Goal: Transaction & Acquisition: Book appointment/travel/reservation

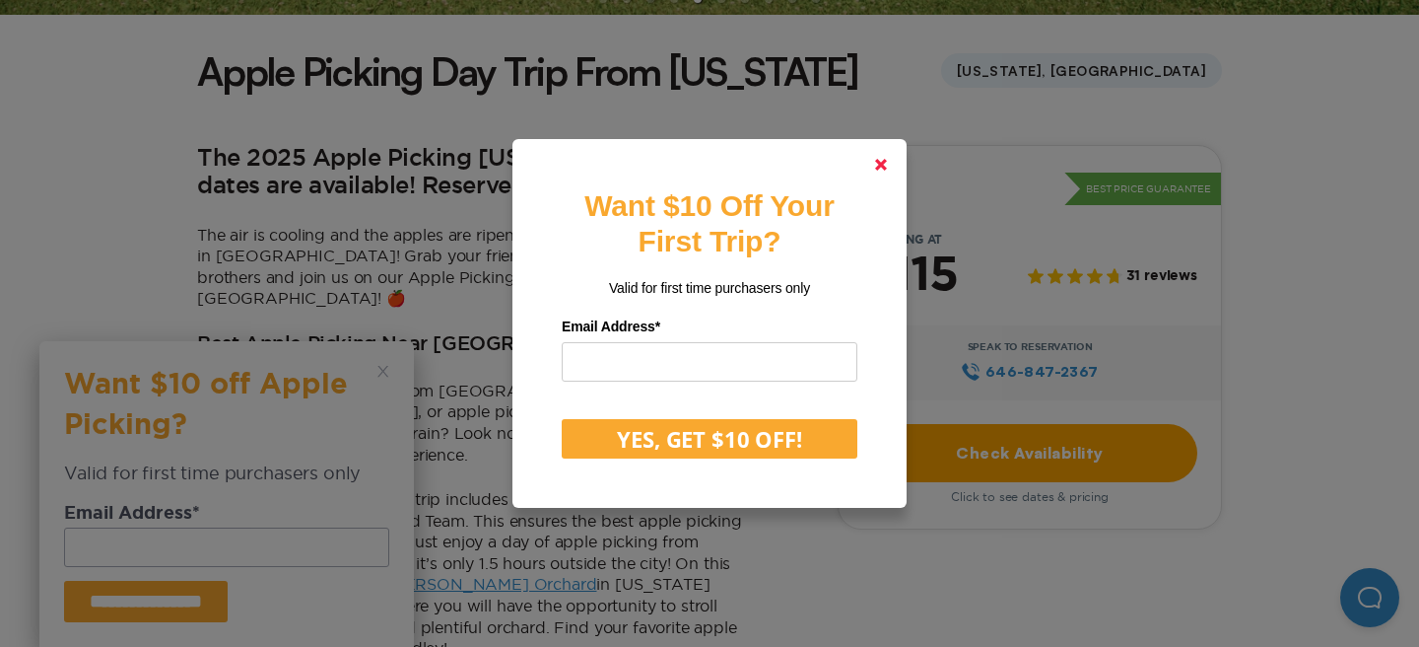
click at [883, 163] on polygon at bounding box center [881, 165] width 12 height 12
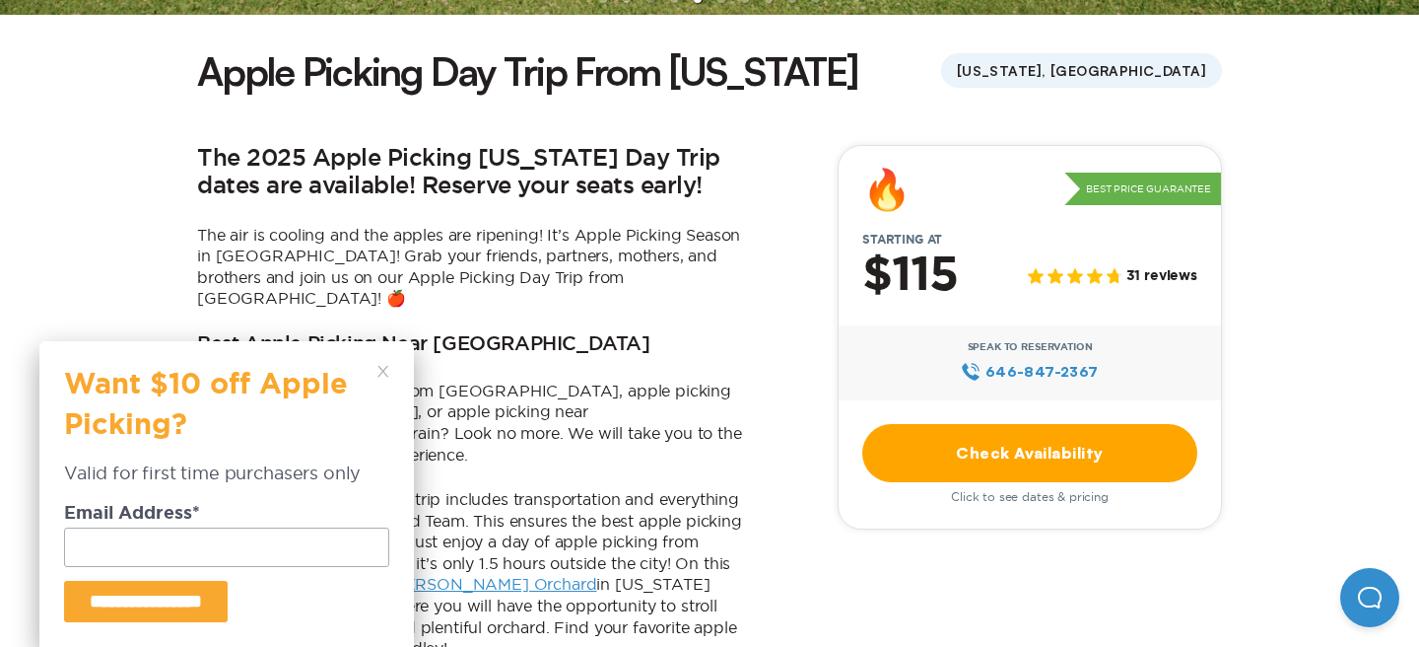
scroll to position [944, 0]
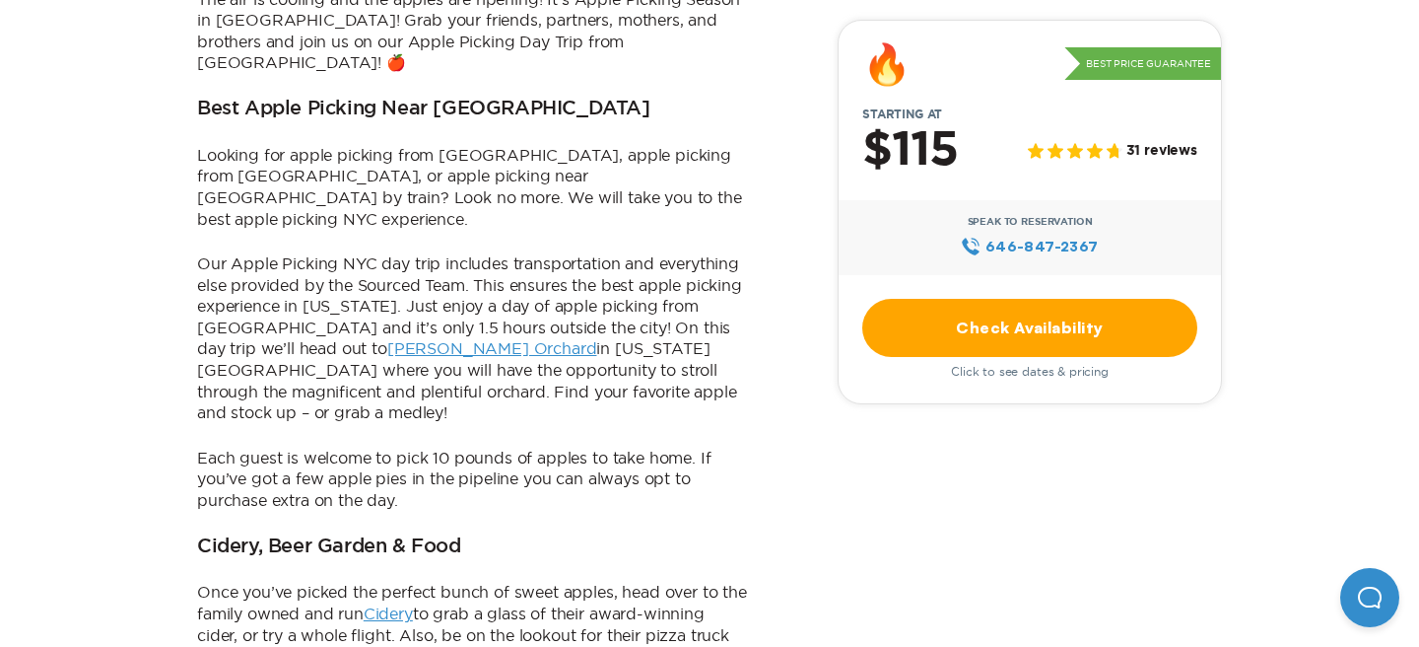
click at [1099, 335] on link "Check Availability" at bounding box center [1029, 328] width 335 height 58
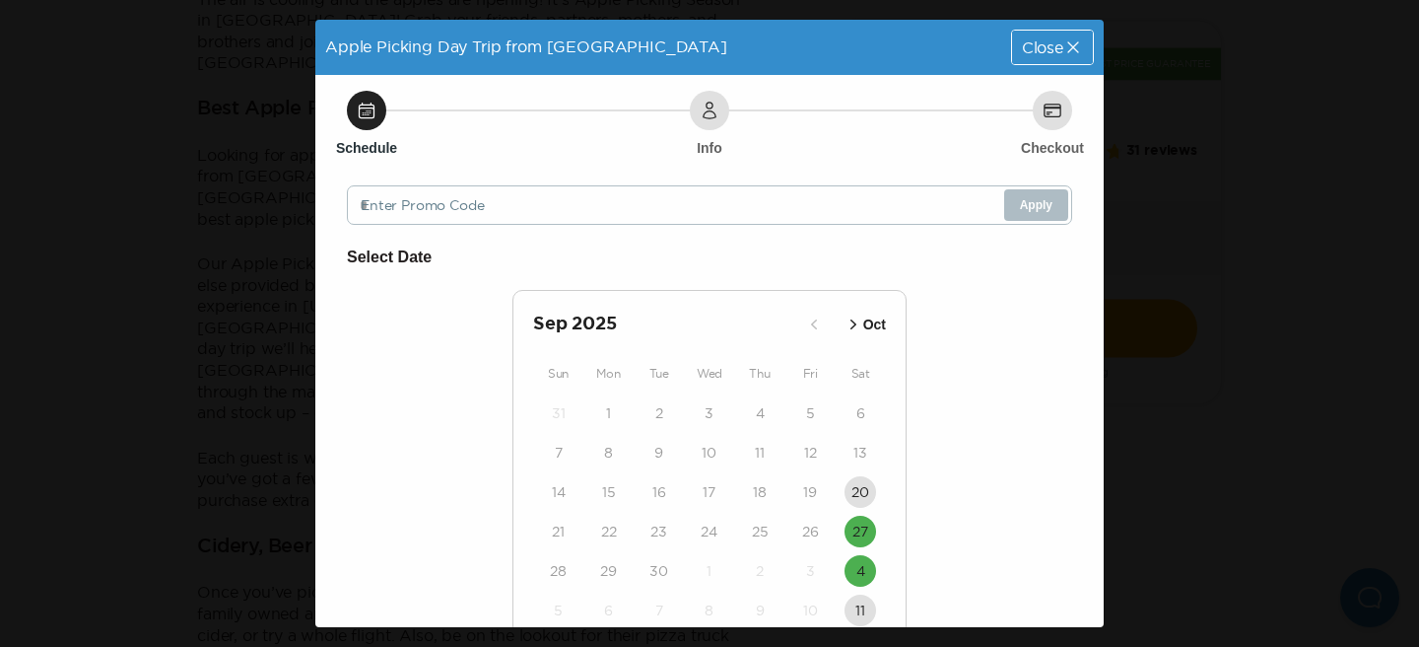
click at [881, 472] on div "20" at bounding box center [861, 491] width 50 height 39
click at [869, 527] on button "27" at bounding box center [861, 531] width 32 height 32
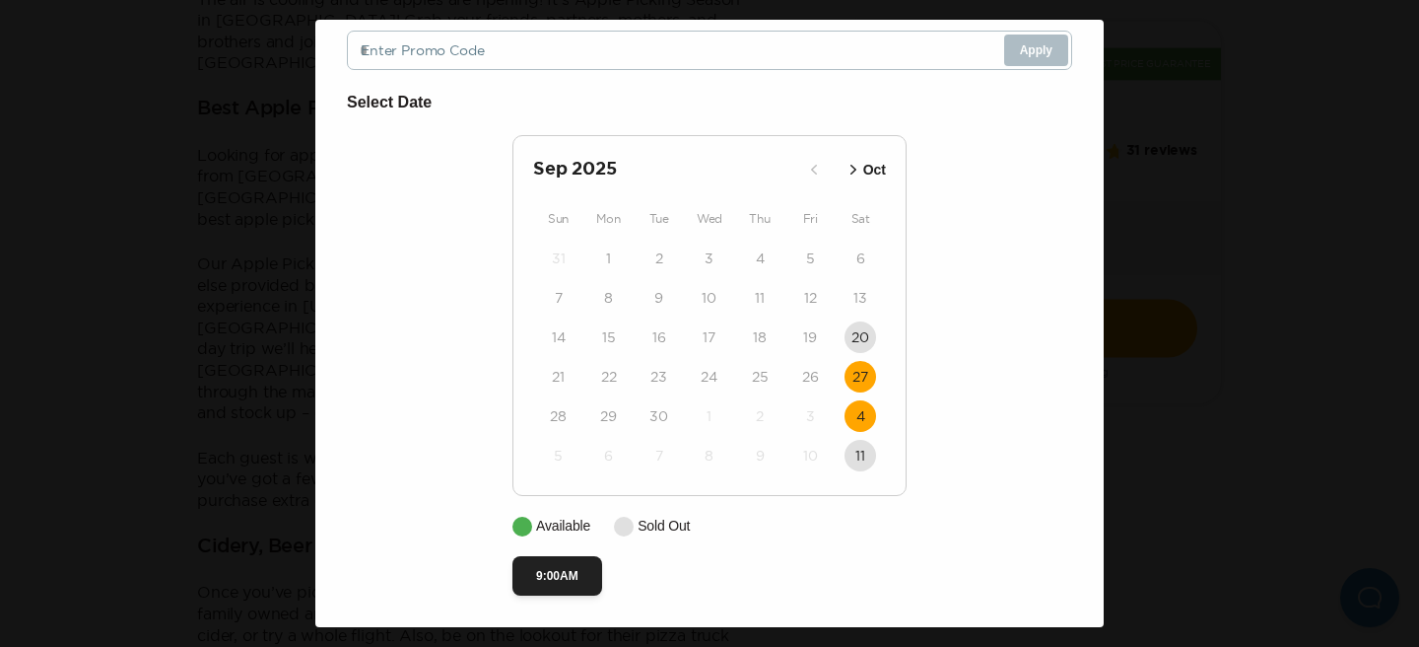
click at [862, 410] on time "4" at bounding box center [861, 416] width 9 height 20
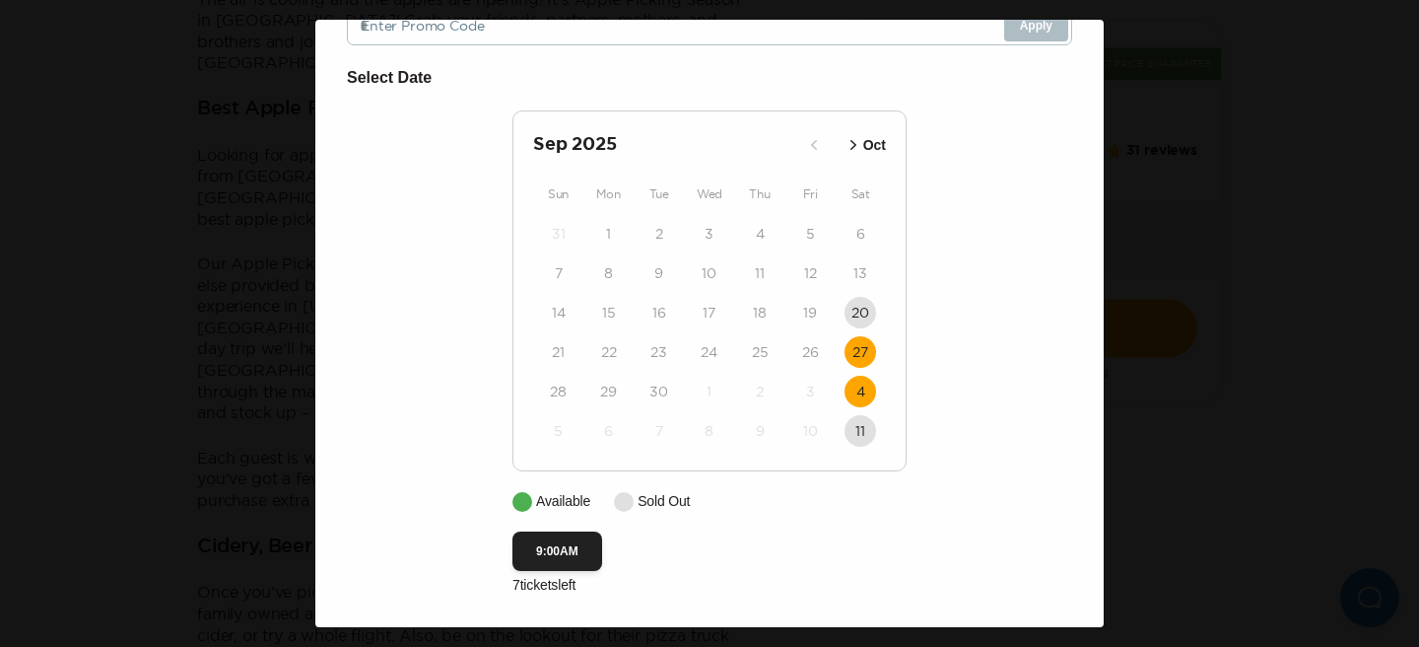
click at [865, 354] on time "27" at bounding box center [861, 352] width 16 height 20
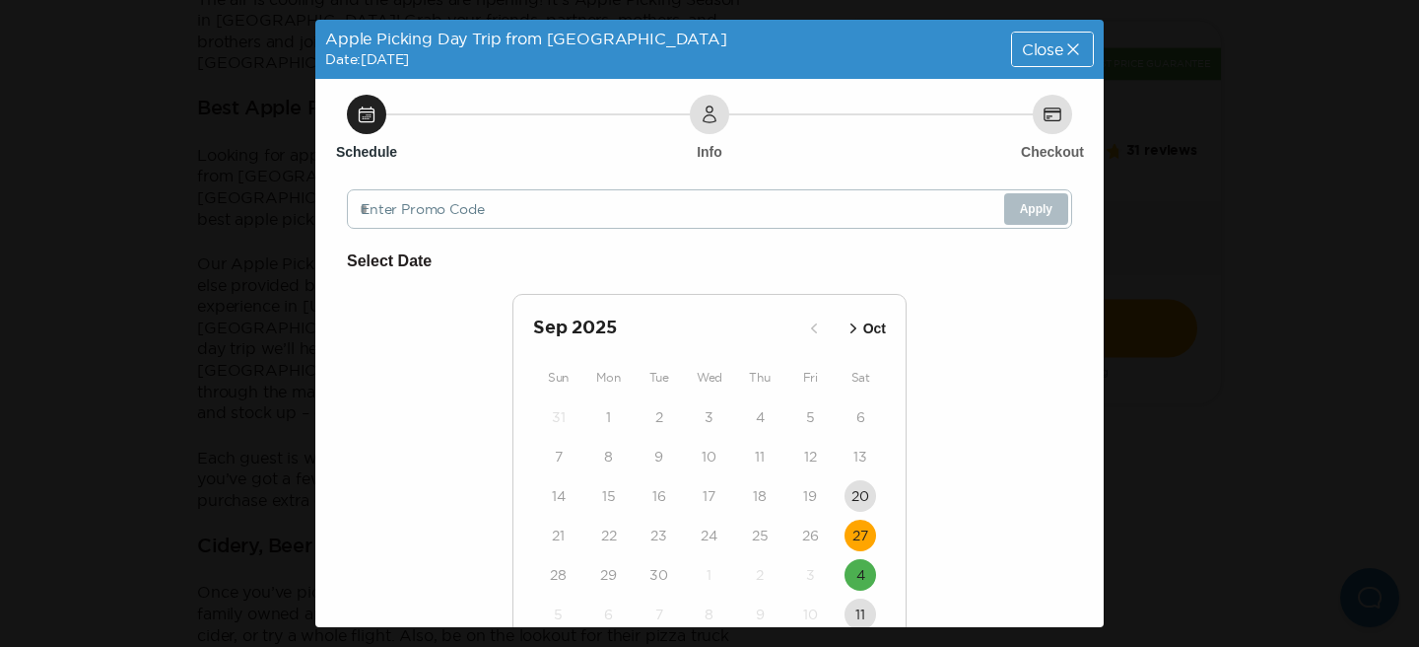
click at [1051, 48] on span "Close" at bounding box center [1042, 49] width 41 height 16
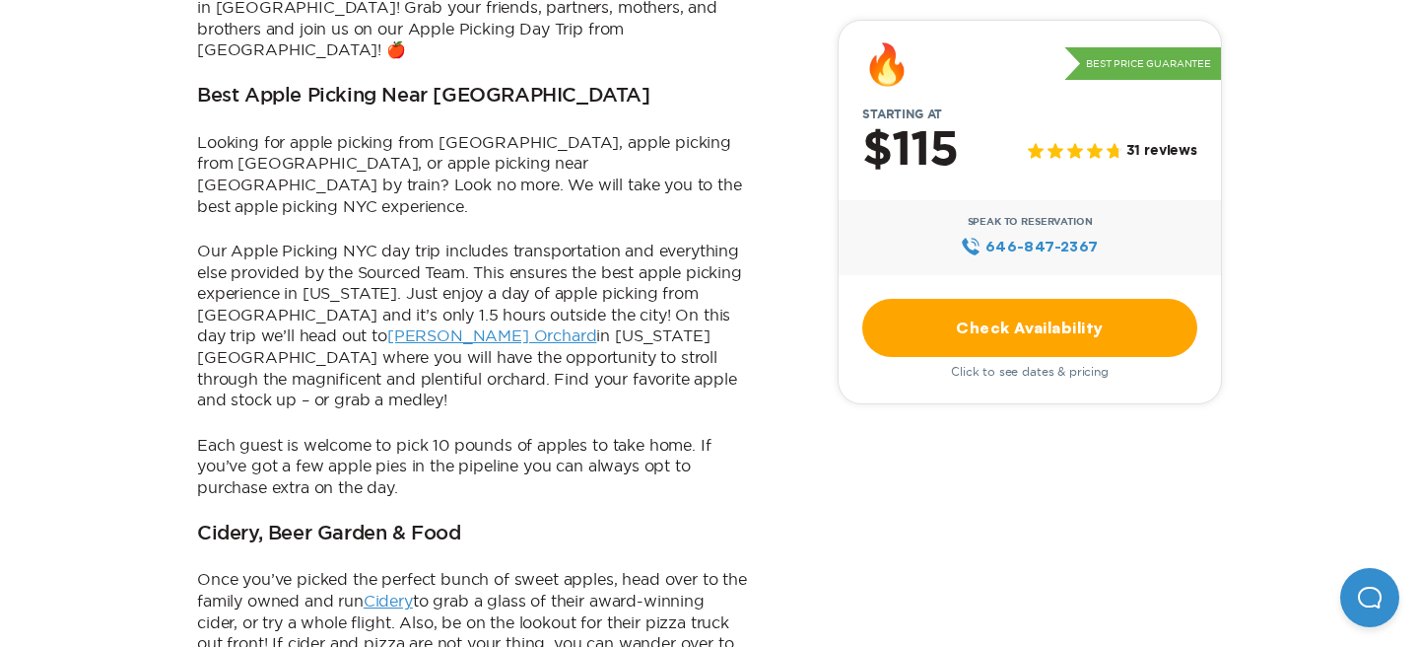
scroll to position [776, 0]
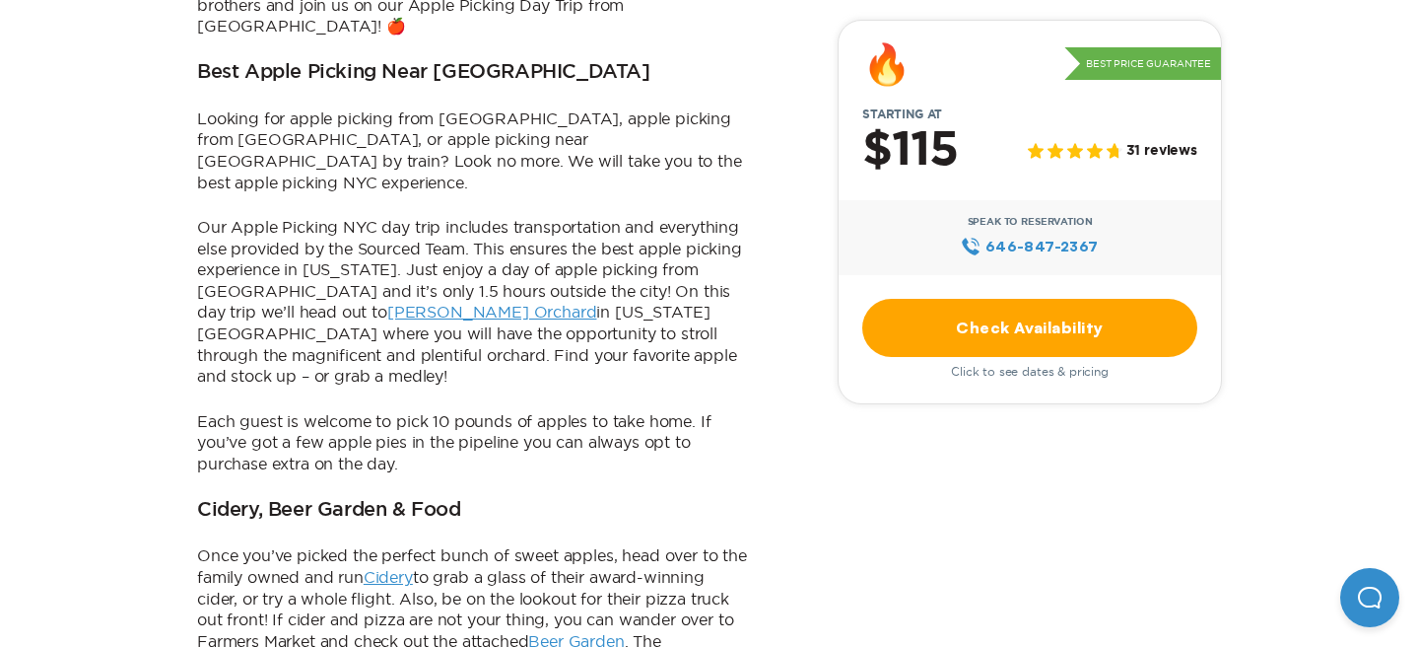
click at [387, 303] on link "[PERSON_NAME] Orchard" at bounding box center [492, 312] width 210 height 18
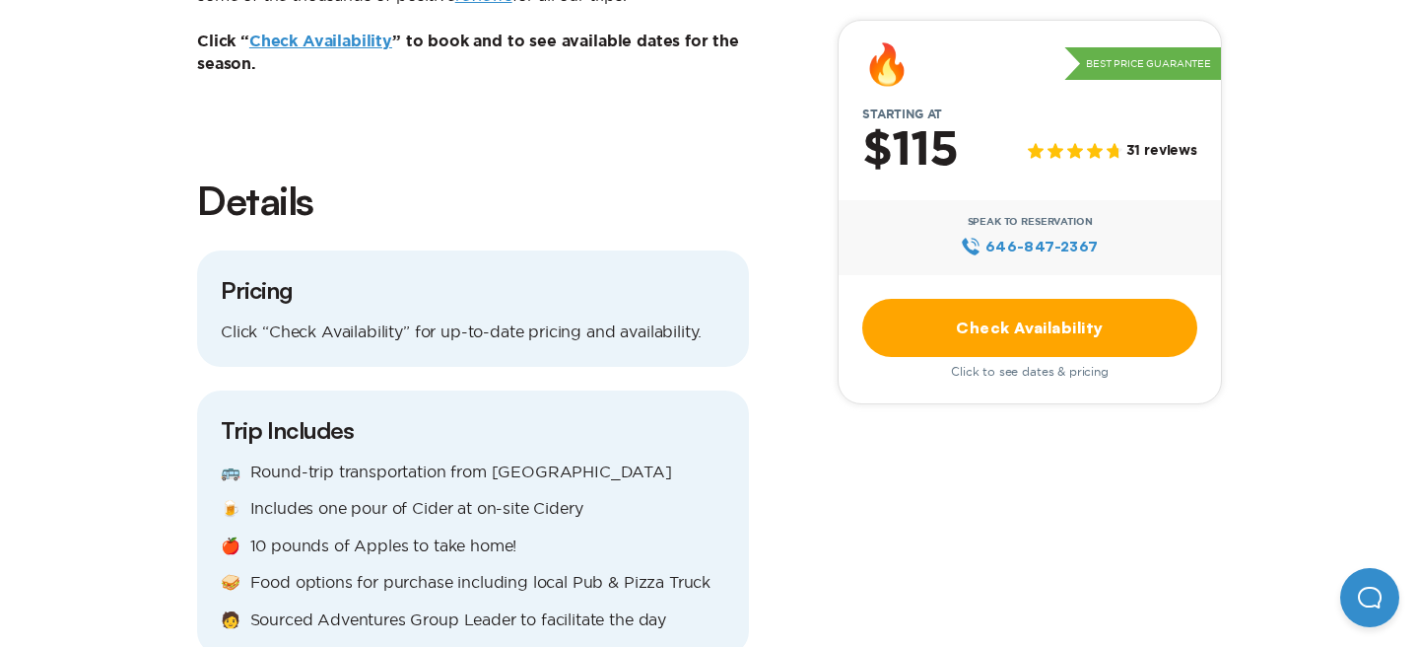
scroll to position [1959, 0]
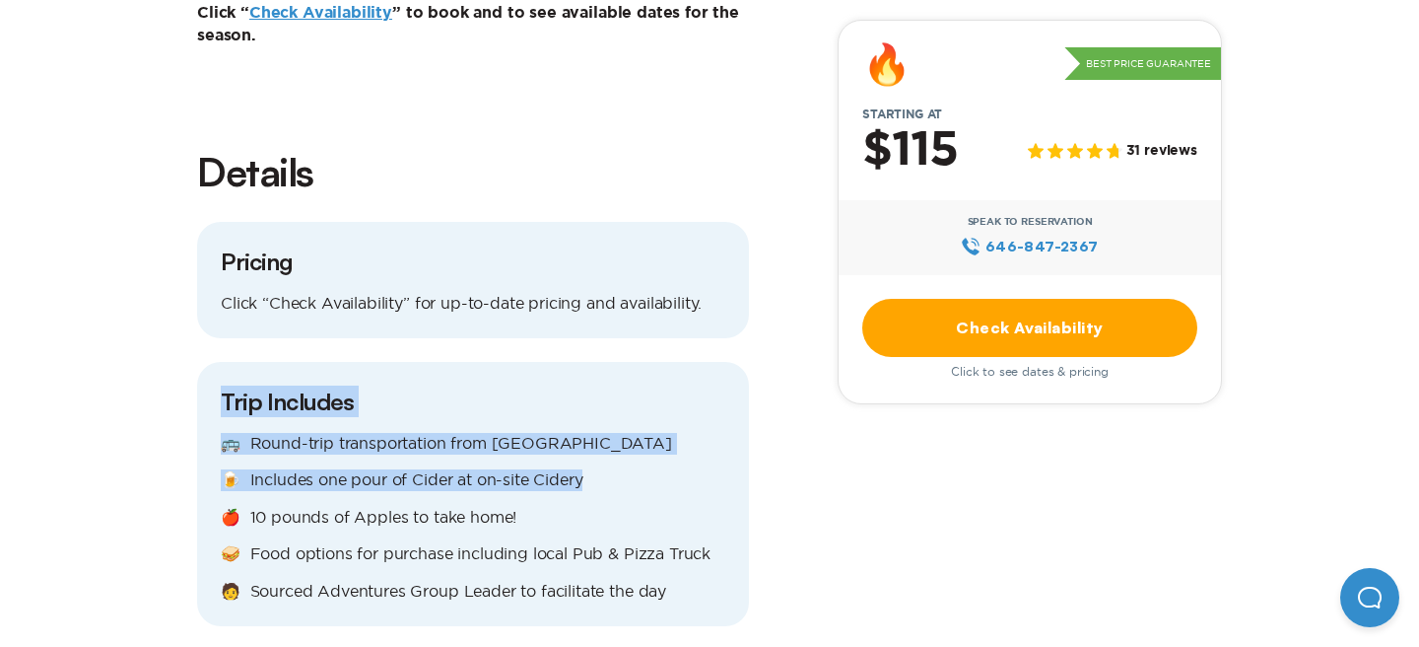
drag, startPoint x: 494, startPoint y: 293, endPoint x: 668, endPoint y: 395, distance: 202.3
click at [668, 395] on div "Trip Includes 🚌 Round-trip transportation from [GEOGRAPHIC_DATA] 🍺 Includes one…" at bounding box center [473, 494] width 552 height 264
click at [668, 469] on p "🍺 Includes one pour of Cider at on-site Cidery" at bounding box center [473, 480] width 505 height 22
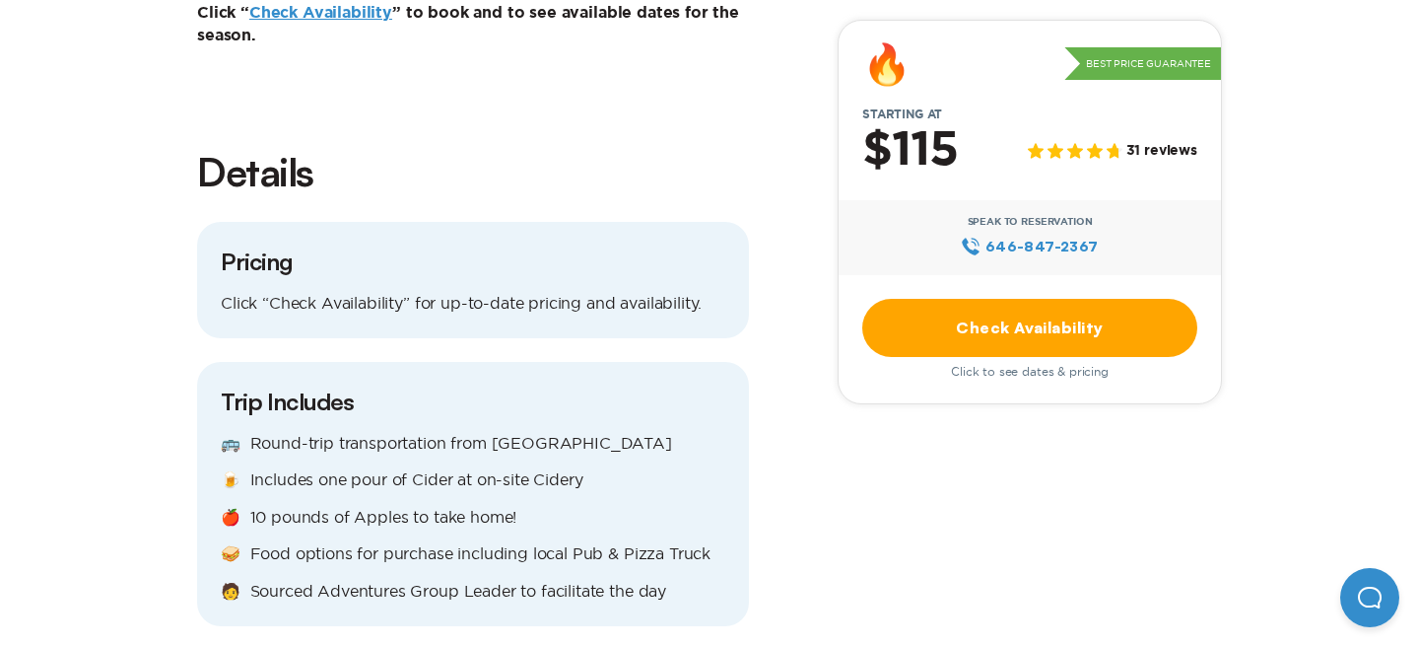
click at [724, 581] on p "🧑 Sourced Adventures Group Leader to facilitate the day" at bounding box center [473, 592] width 505 height 22
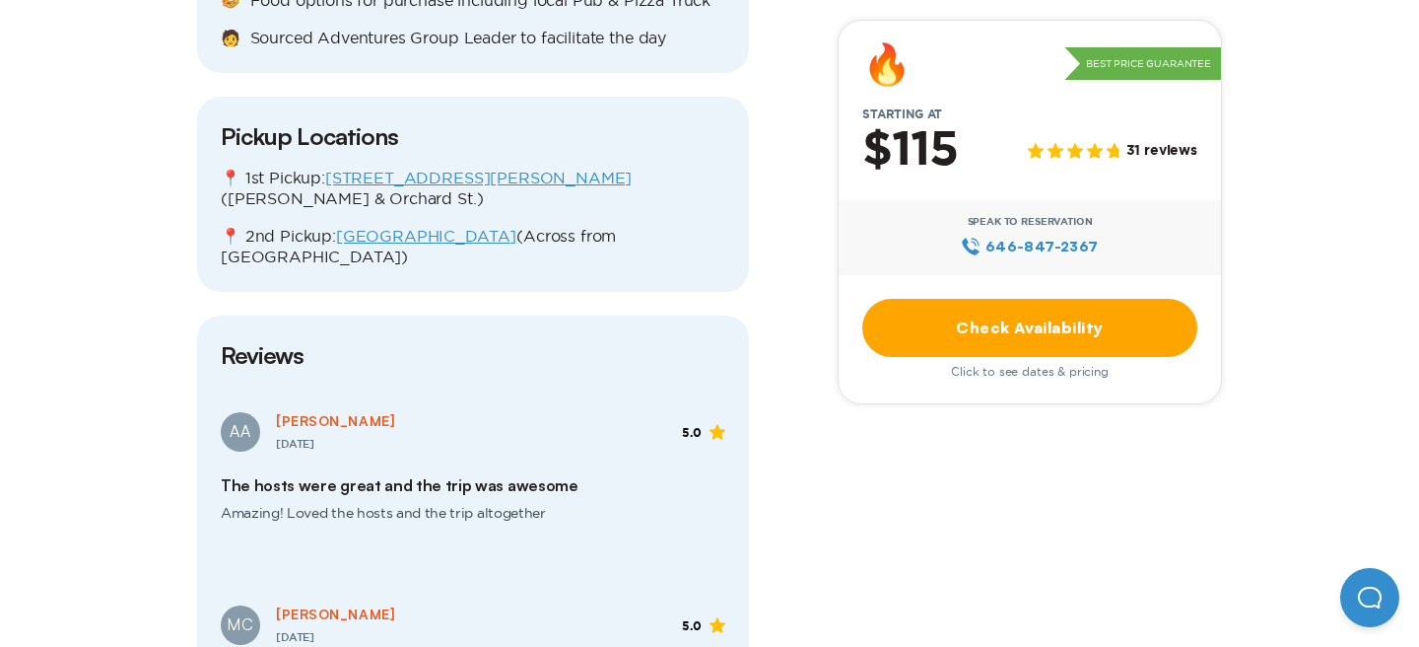
scroll to position [2518, 0]
